Goal: Task Accomplishment & Management: Manage account settings

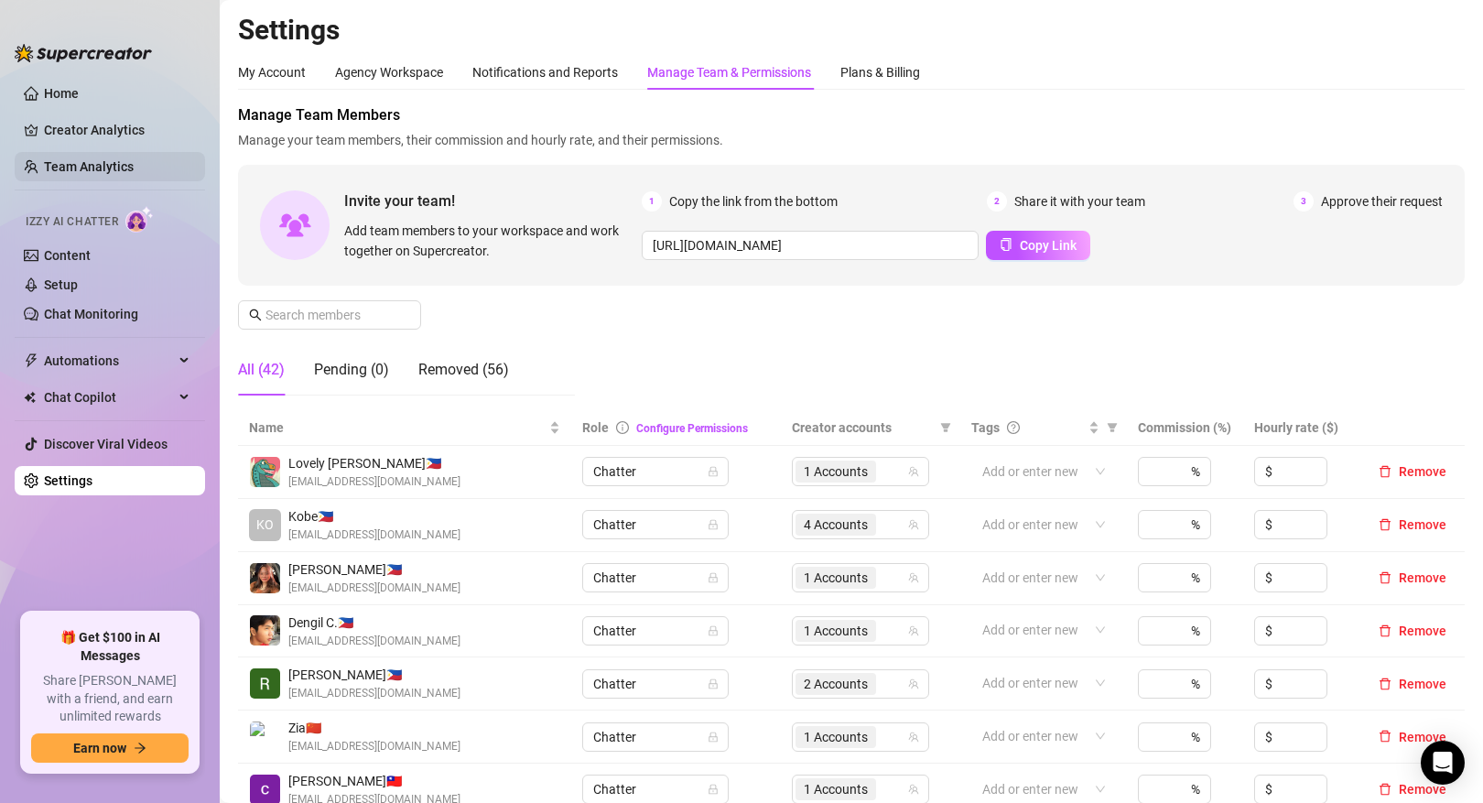
click at [134, 164] on link "Team Analytics" at bounding box center [89, 166] width 90 height 15
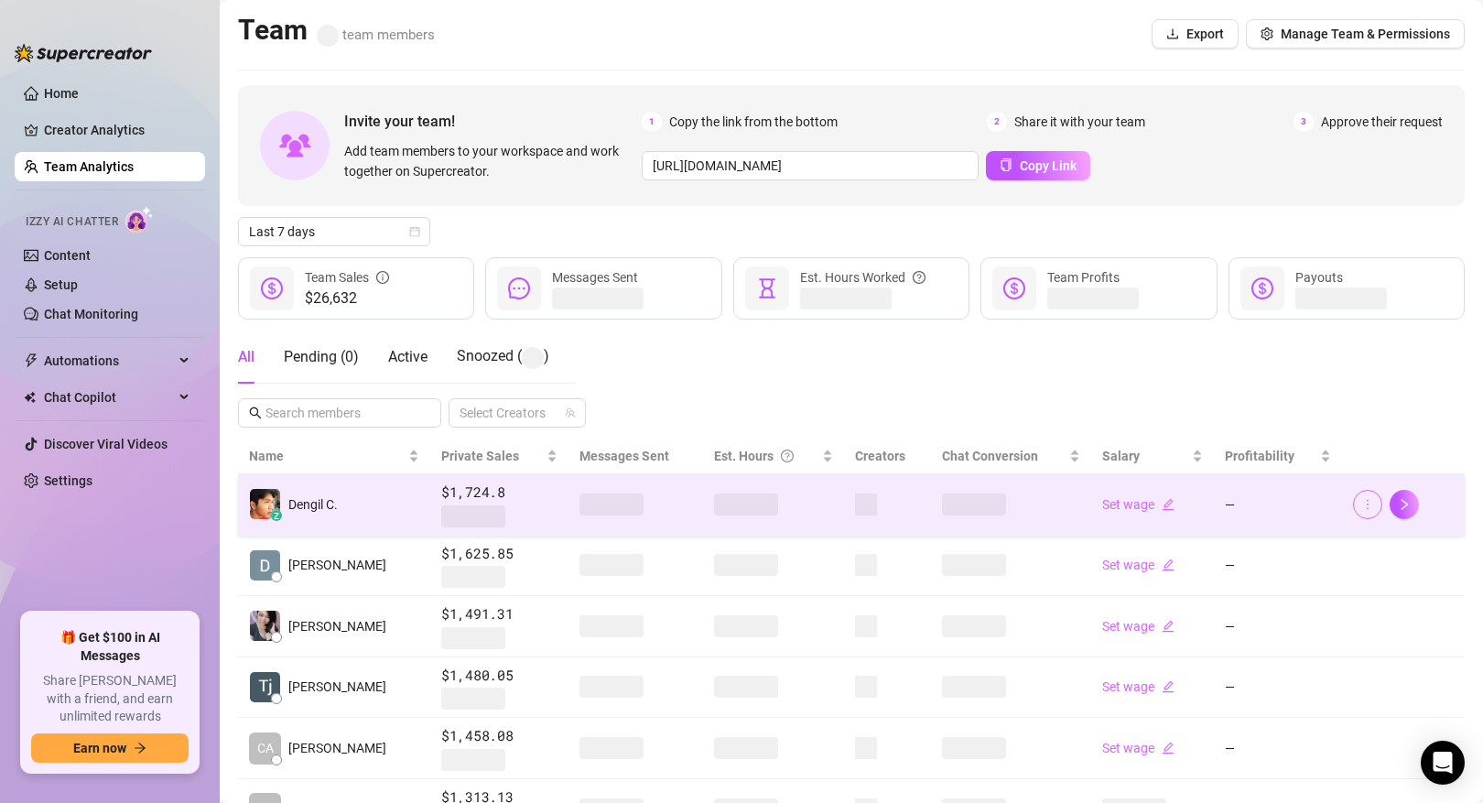
click at [1362, 511] on span "button" at bounding box center [1367, 504] width 13 height 15
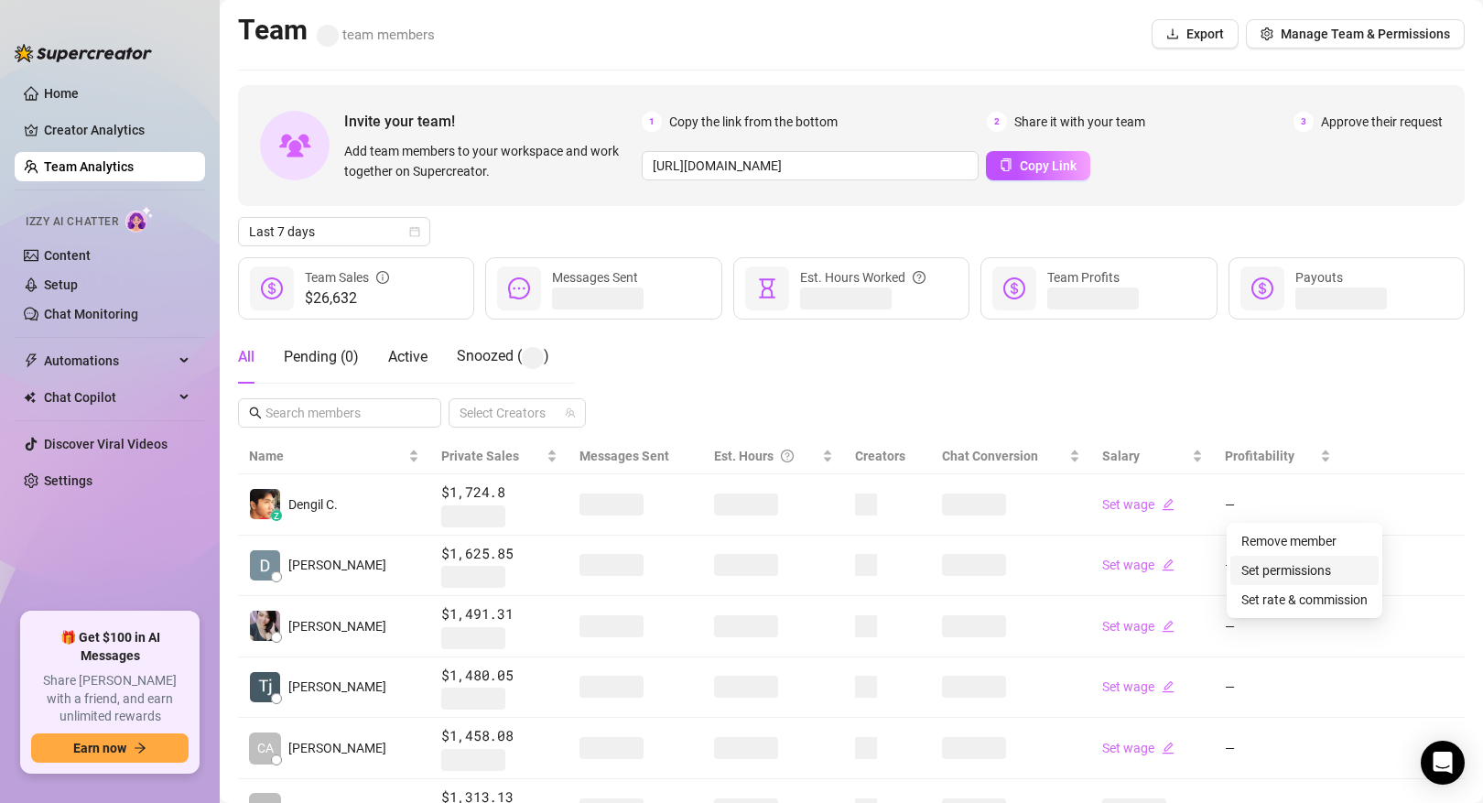
click at [1306, 565] on link "Set permissions" at bounding box center [1287, 570] width 90 height 15
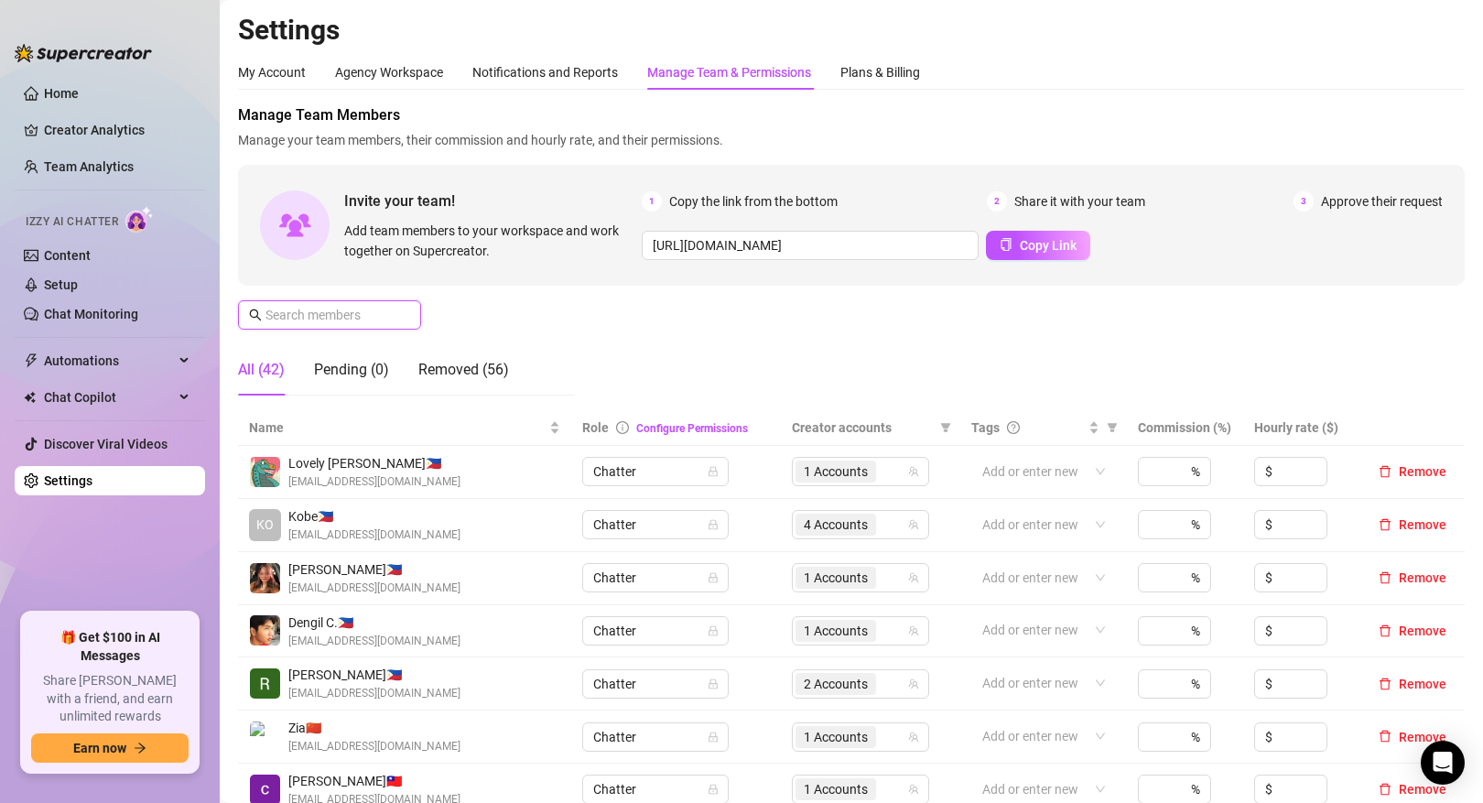
click at [370, 320] on input "text" at bounding box center [331, 315] width 130 height 20
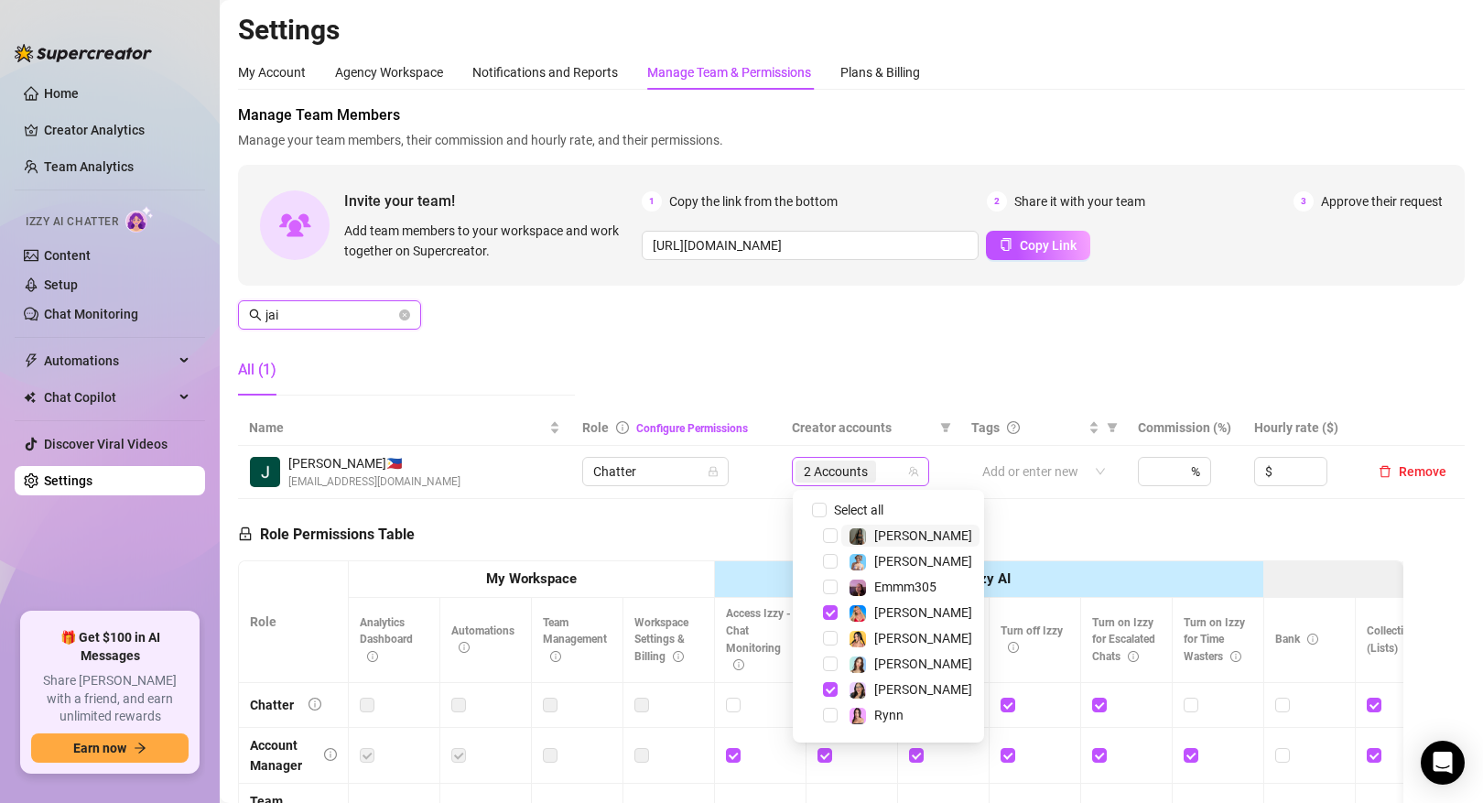
click at [839, 471] on span "2 Accounts" at bounding box center [836, 471] width 64 height 20
type input "jai"
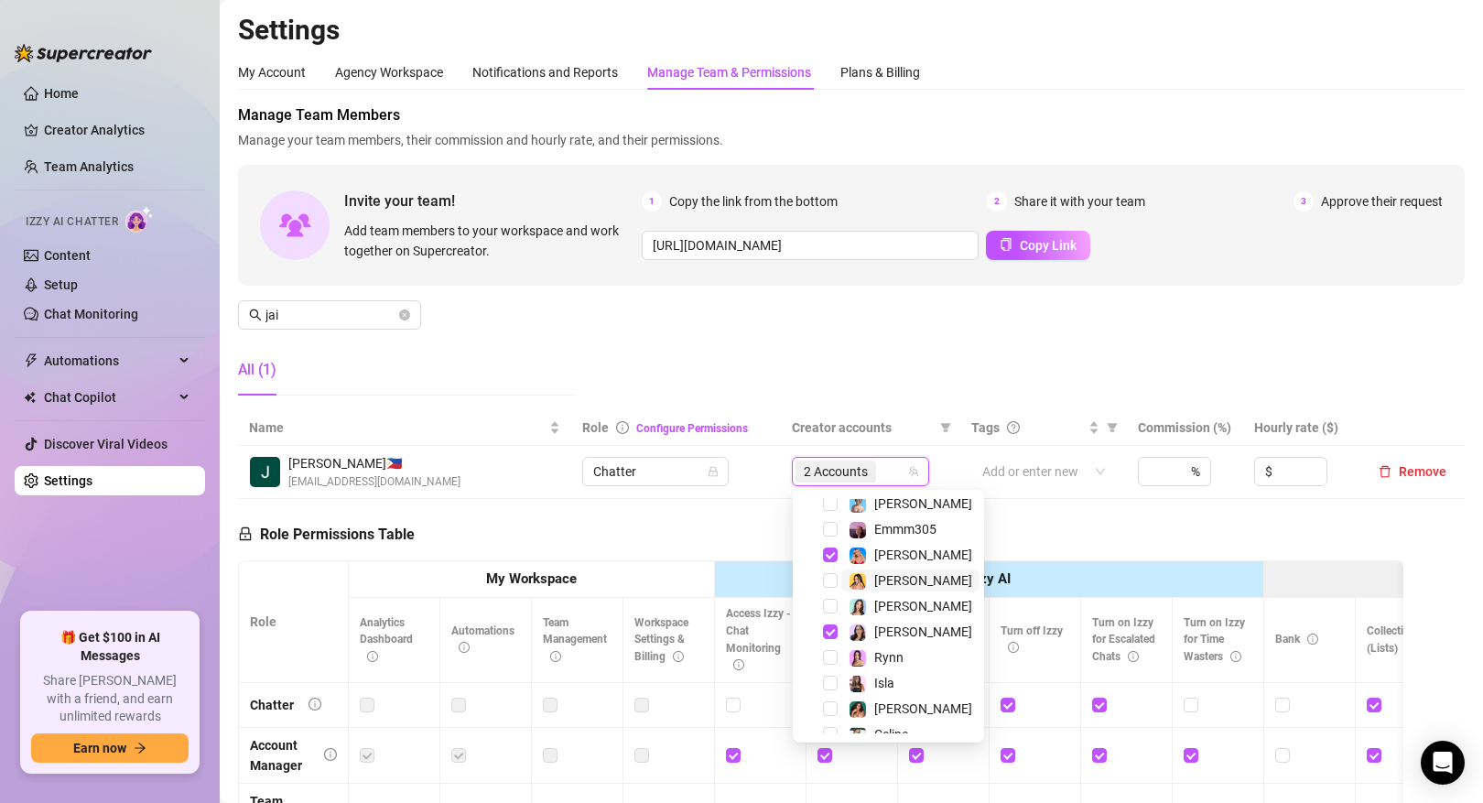
scroll to position [70, 0]
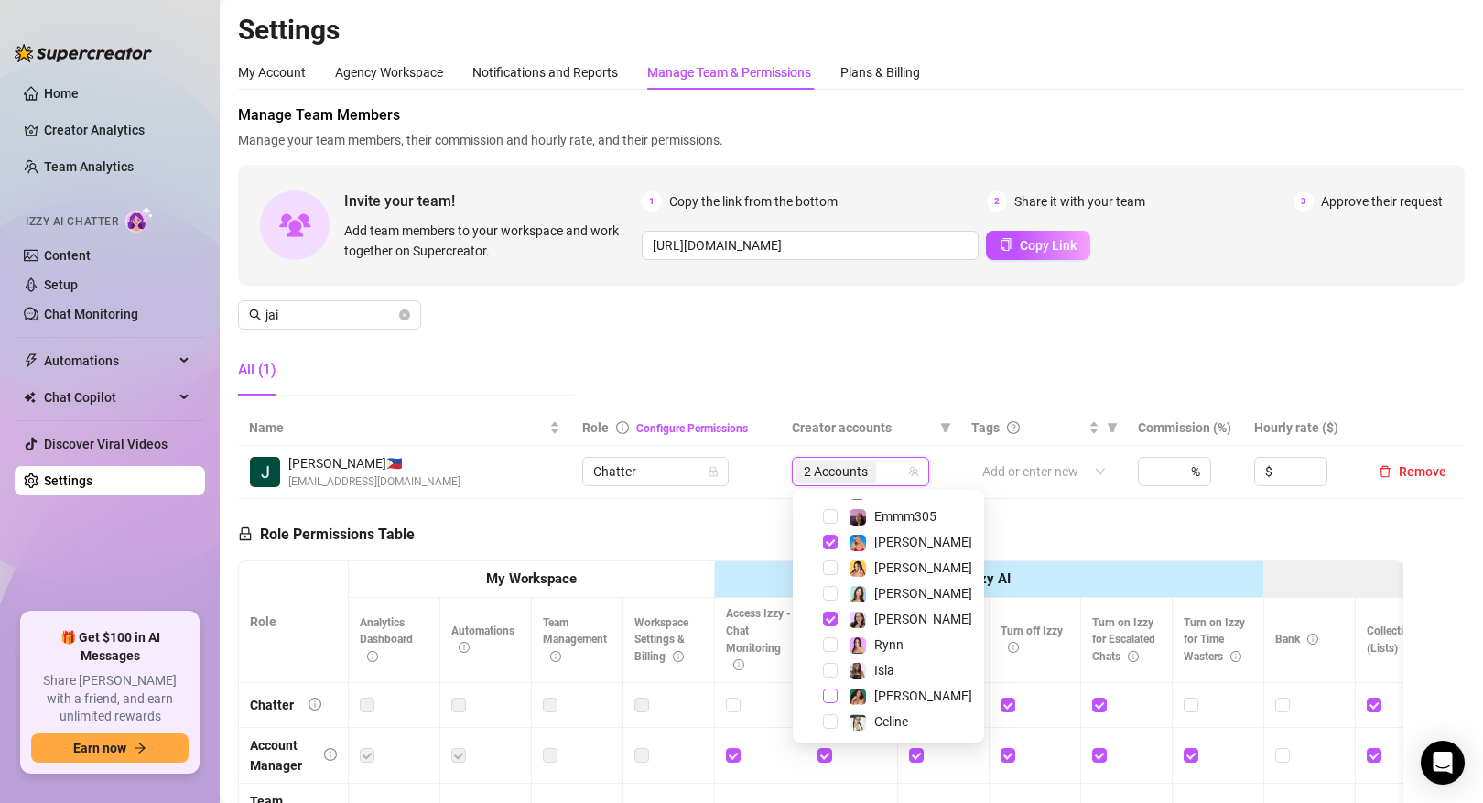
click at [826, 697] on span "Select tree node" at bounding box center [830, 696] width 15 height 15
click at [1032, 527] on div "Role Permissions Table Role My Workspace Izzy AI OnlyFans Side Menu OnlyFans Ch…" at bounding box center [821, 759] width 1166 height 520
